Goal: Information Seeking & Learning: Learn about a topic

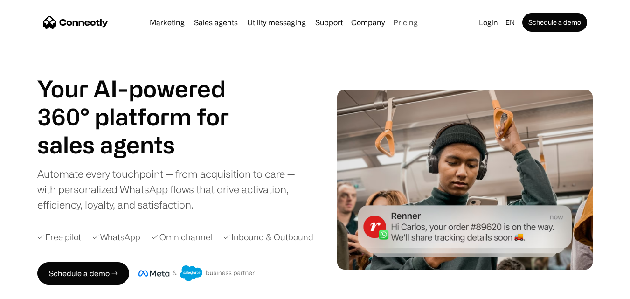
click at [402, 21] on link "Pricing" at bounding box center [405, 22] width 32 height 7
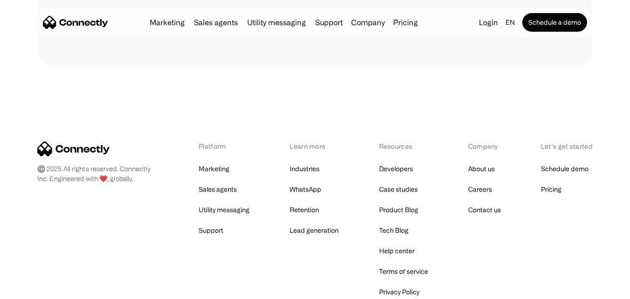
scroll to position [512, 0]
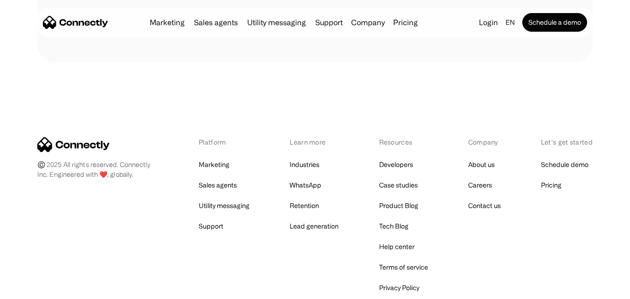
drag, startPoint x: 0, startPoint y: 0, endPoint x: 637, endPoint y: 206, distance: 669.2
click at [306, 186] on link "WhatsApp" at bounding box center [306, 185] width 32 height 13
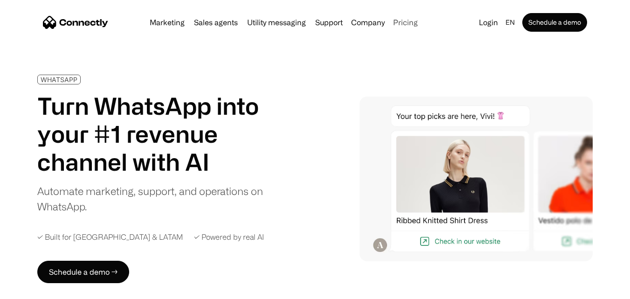
click at [404, 21] on link "Pricing" at bounding box center [405, 22] width 32 height 7
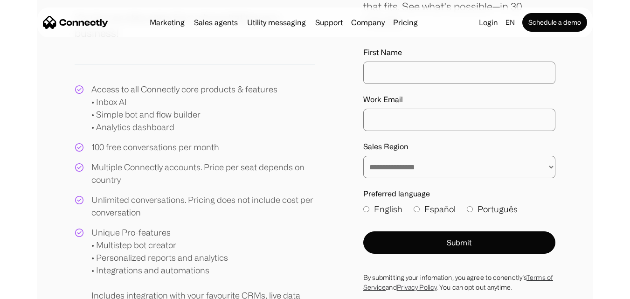
scroll to position [290, 0]
